Goal: Understand process/instructions: Learn how to perform a task or action

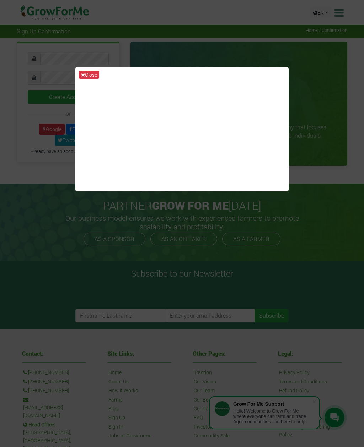
click at [297, 48] on div "Close" at bounding box center [182, 223] width 364 height 447
click at [299, 50] on div "Close" at bounding box center [182, 223] width 364 height 447
click at [88, 76] on button "Close" at bounding box center [89, 75] width 20 height 8
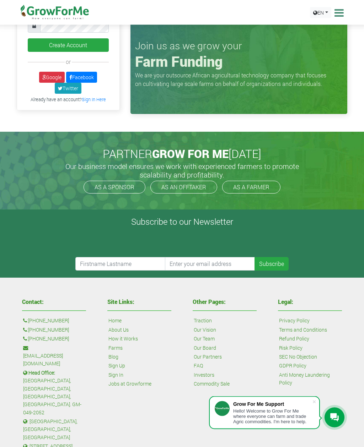
scroll to position [53, 0]
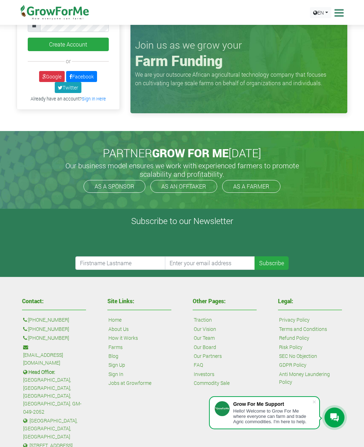
click at [99, 182] on link "AS A SPONSOR" at bounding box center [114, 186] width 62 height 13
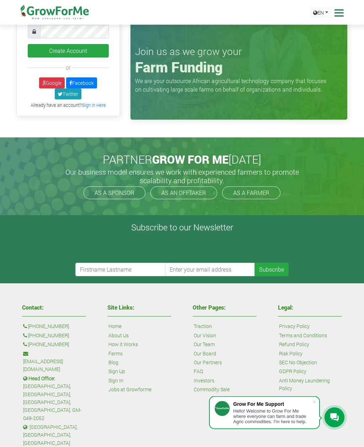
scroll to position [46, 0]
click at [129, 340] on link "How it Works" at bounding box center [122, 344] width 29 height 8
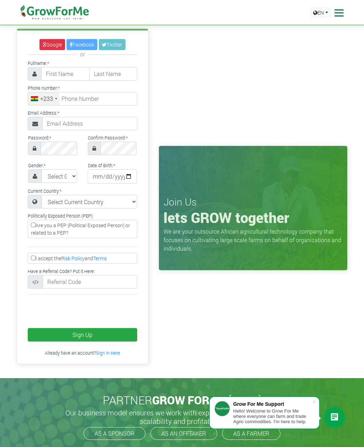
scroll to position [14, 0]
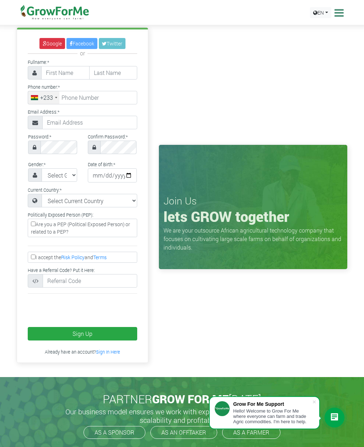
click at [44, 91] on div "+233" at bounding box center [43, 97] width 31 height 13
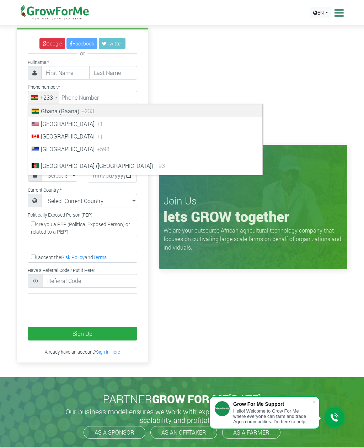
click at [42, 121] on span "[GEOGRAPHIC_DATA]" at bounding box center [68, 123] width 54 height 7
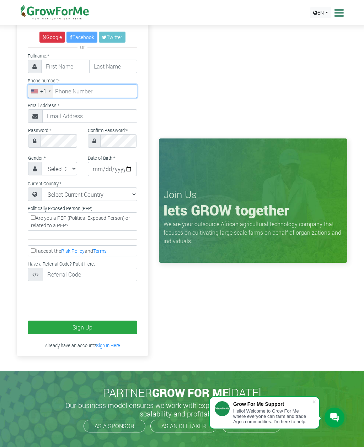
scroll to position [0, 0]
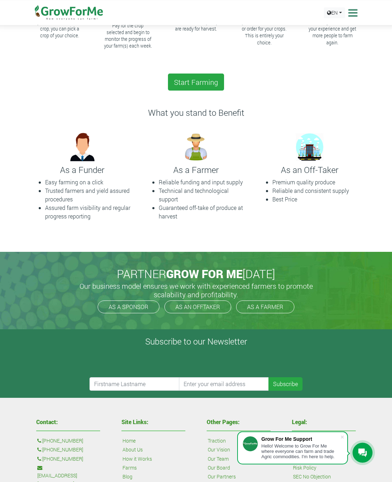
scroll to position [150, 0]
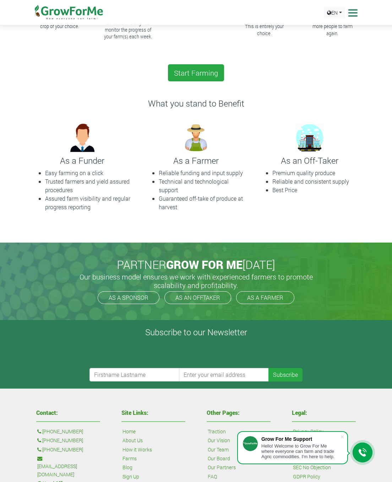
click at [319, 148] on img at bounding box center [310, 138] width 36 height 36
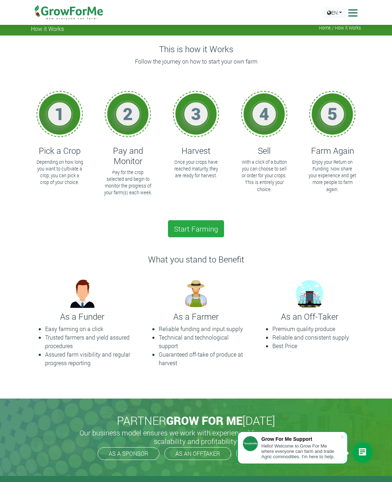
scroll to position [0, 0]
